Goal: Check status: Check status

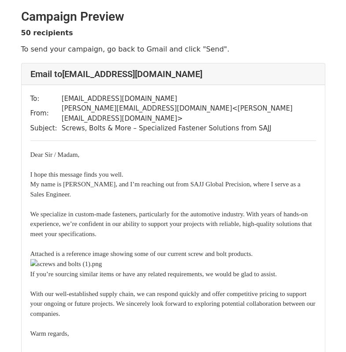
click at [163, 75] on h4 "Email to sales@rainbownutandbolt.com" at bounding box center [173, 74] width 286 height 11
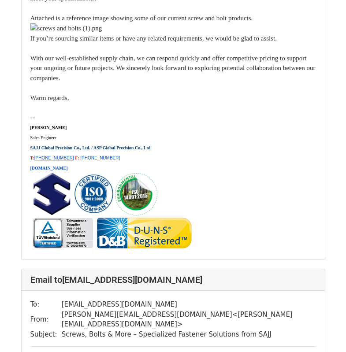
scroll to position [5117, 0]
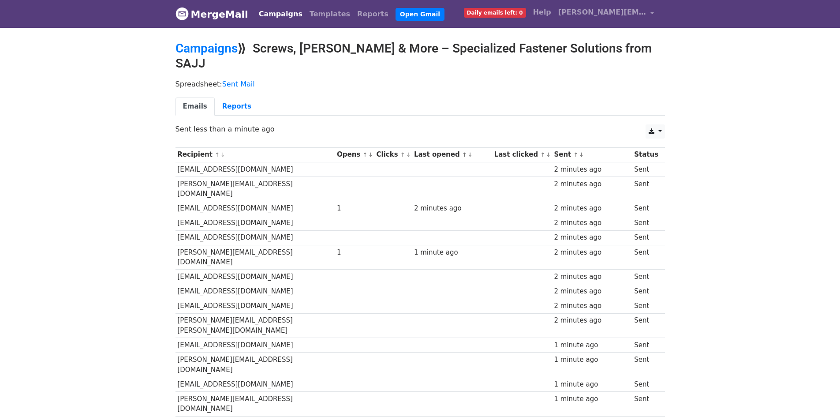
click at [521, 97] on ul "Emails Reports" at bounding box center [421, 106] width 490 height 18
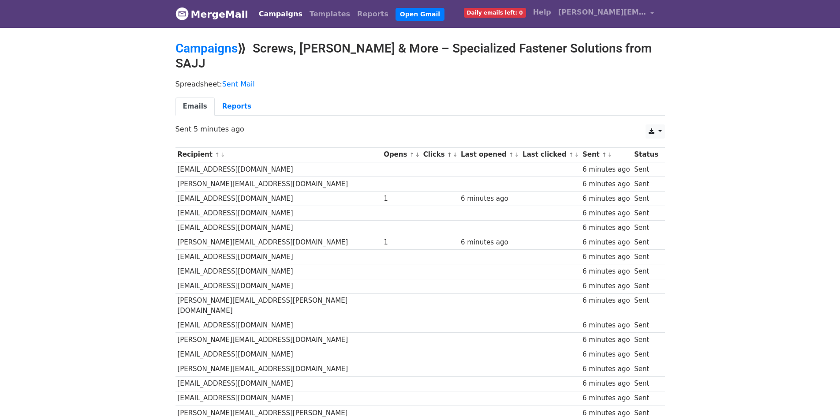
click at [421, 221] on td at bounding box center [439, 228] width 37 height 15
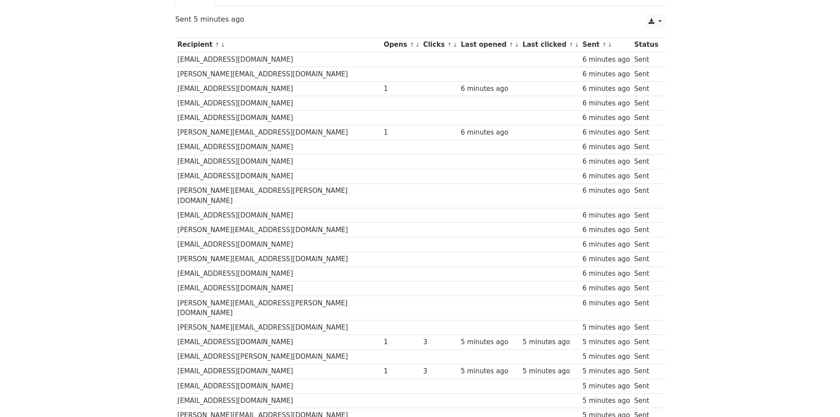
scroll to position [97, 0]
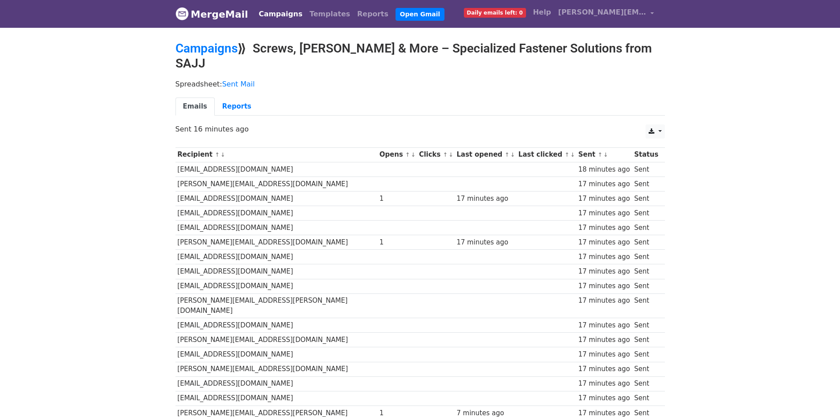
click at [525, 147] on th "Last clicked ↑ ↓" at bounding box center [547, 154] width 60 height 15
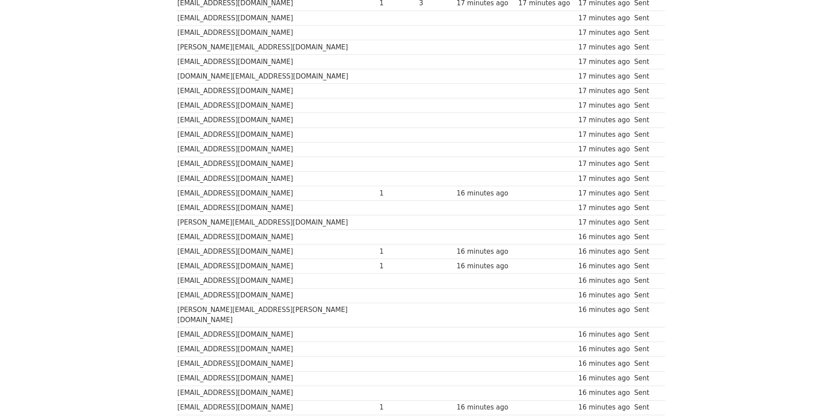
scroll to position [472, 0]
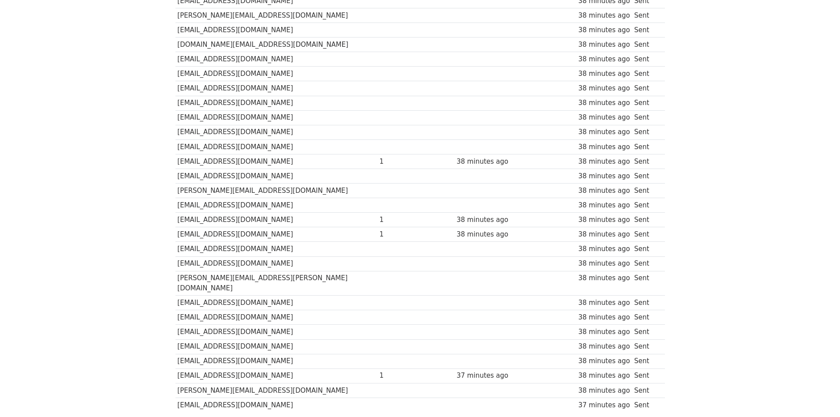
scroll to position [494, 0]
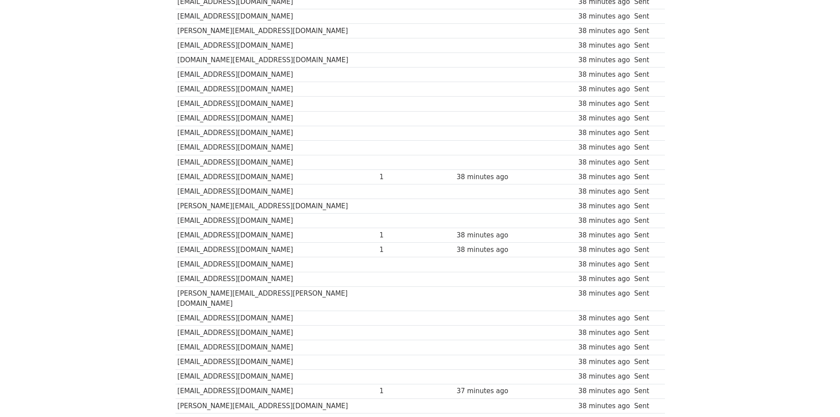
click at [417, 286] on td at bounding box center [435, 298] width 37 height 25
